Goal: Task Accomplishment & Management: Manage account settings

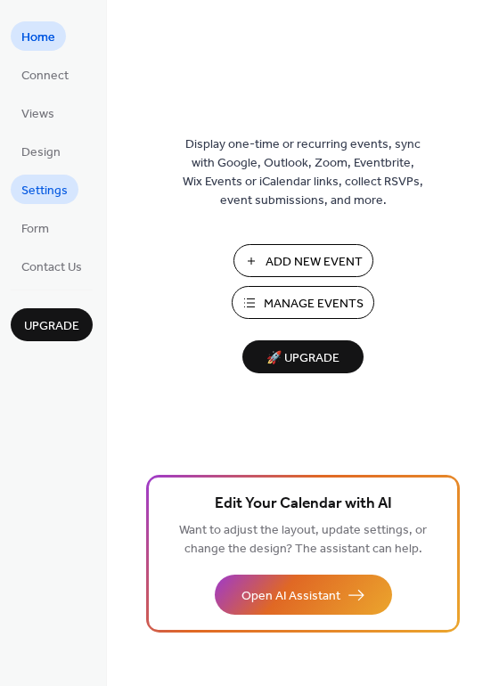
click at [48, 185] on span "Settings" at bounding box center [44, 191] width 46 height 19
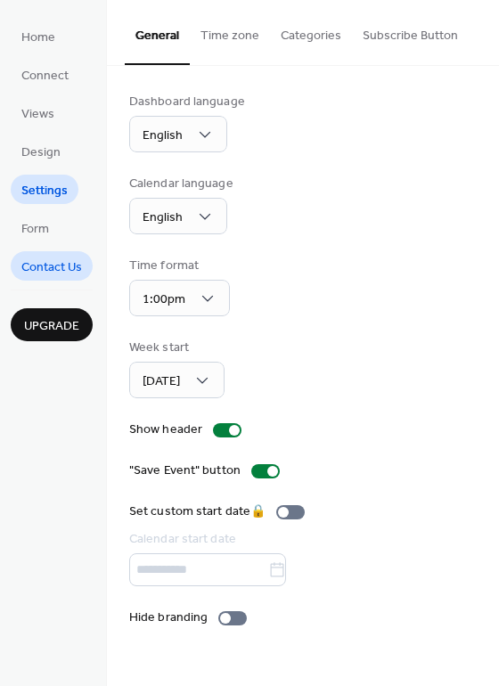
click at [45, 258] on span "Contact Us" at bounding box center [51, 267] width 61 height 19
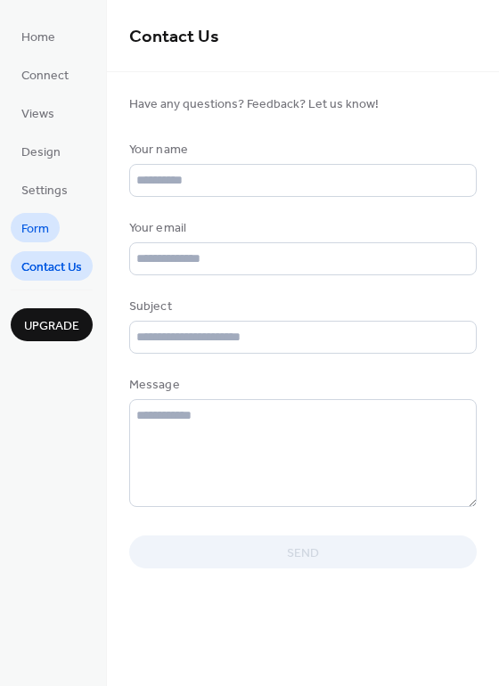
click at [42, 224] on span "Form" at bounding box center [35, 229] width 28 height 19
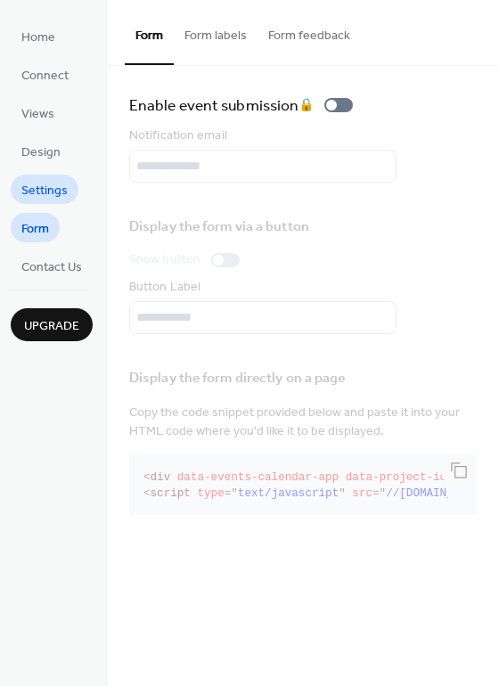
click at [45, 183] on span "Settings" at bounding box center [44, 191] width 46 height 19
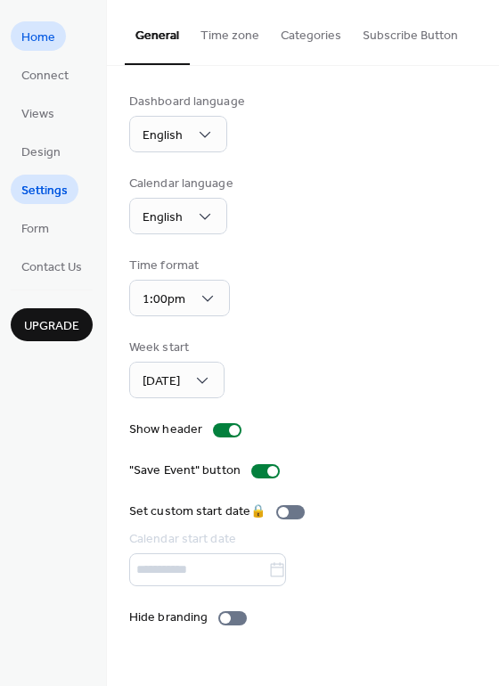
click at [41, 33] on span "Home" at bounding box center [38, 37] width 34 height 19
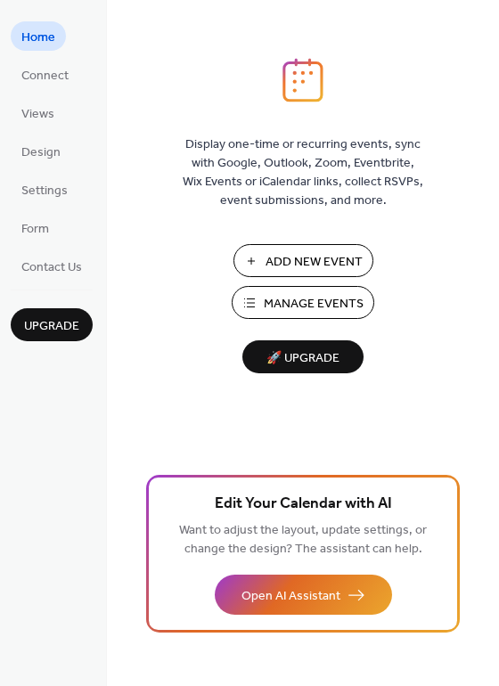
click at [309, 261] on span "Add New Event" at bounding box center [313, 262] width 97 height 19
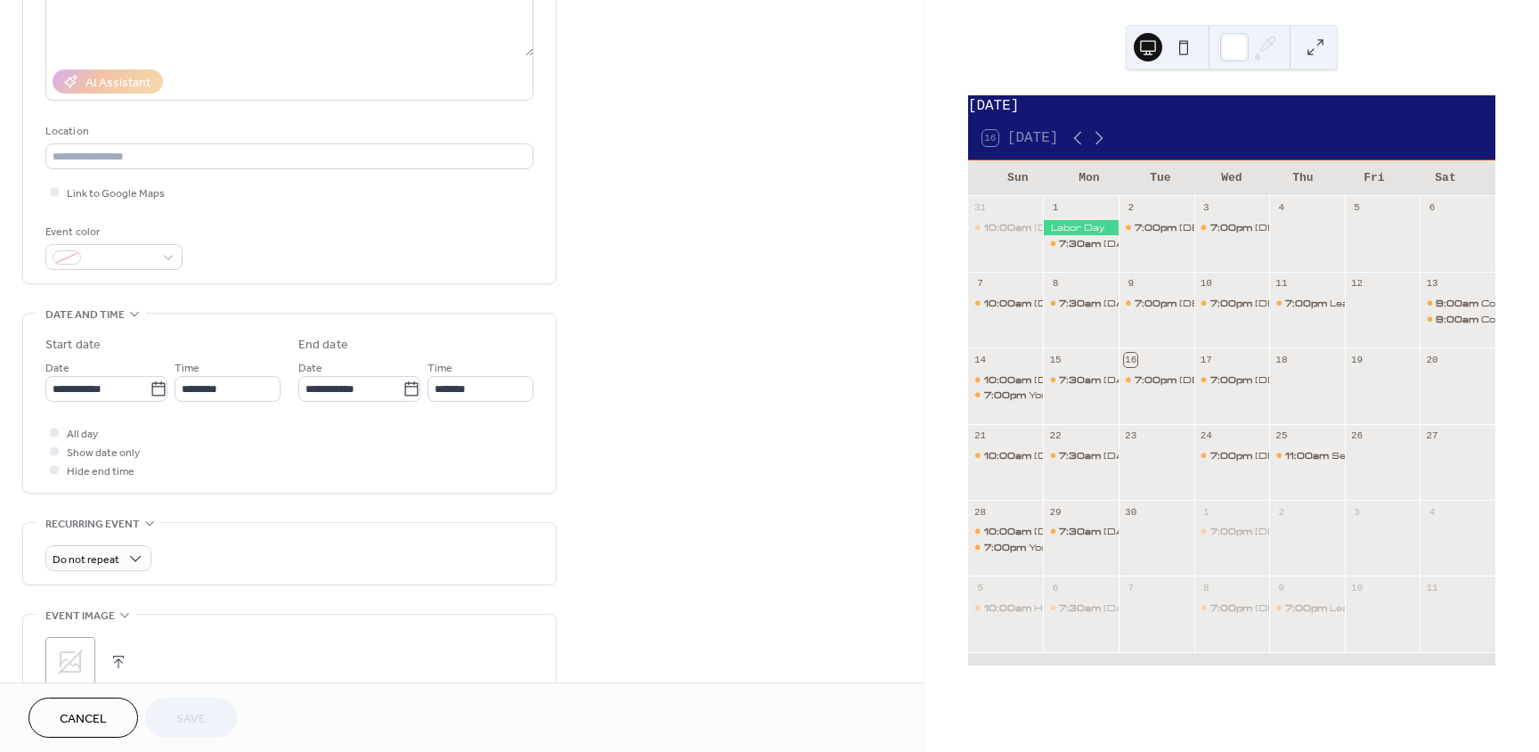
scroll to position [178, 0]
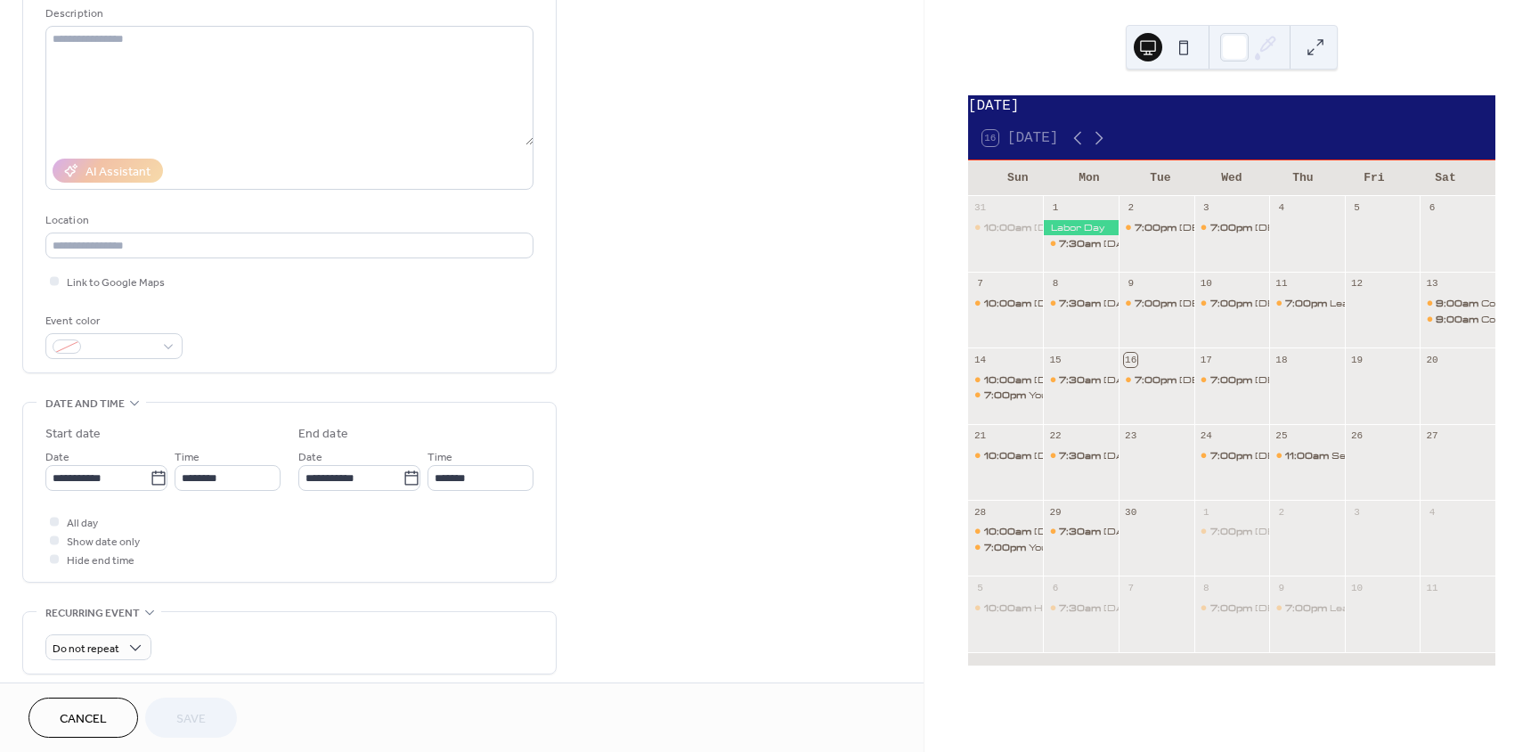
click at [1426, 90] on div "September 2025 16 Today Sun Mon Tue Wed Thu Fri Sat 31 10:00am Sunday Service@1…" at bounding box center [1231, 376] width 614 height 752
click at [78, 711] on span "Cancel" at bounding box center [83, 719] width 47 height 19
